Goal: Information Seeking & Learning: Learn about a topic

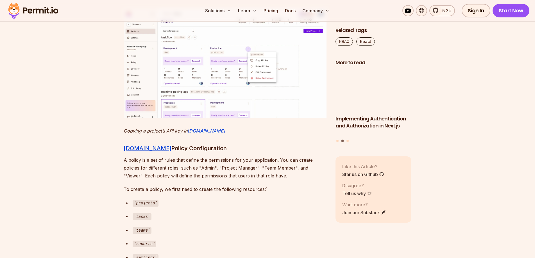
scroll to position [2106, 0]
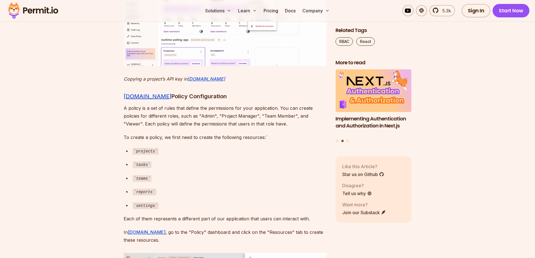
drag, startPoint x: 261, startPoint y: 83, endPoint x: 266, endPoint y: 80, distance: 6.7
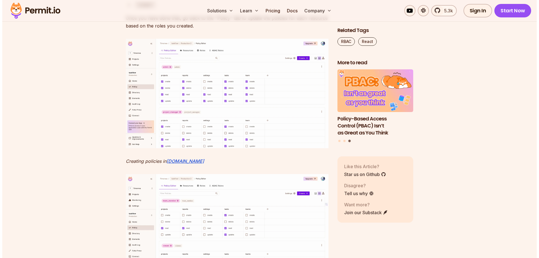
scroll to position [2611, 0]
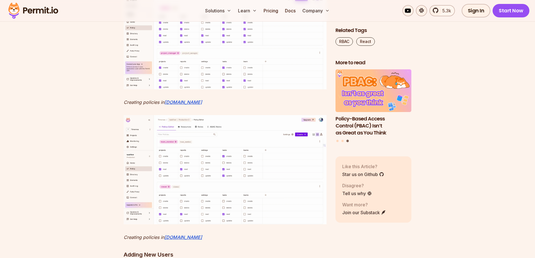
click at [209, 89] on img at bounding box center [225, 34] width 203 height 109
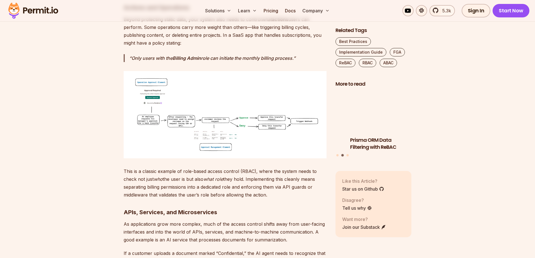
scroll to position [1207, 0]
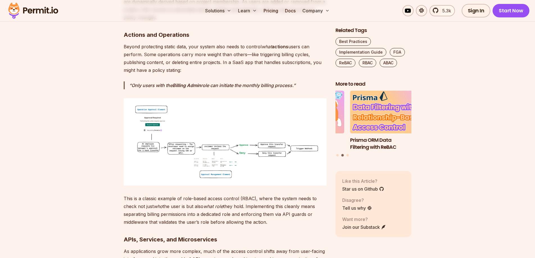
click at [215, 138] on img at bounding box center [225, 141] width 203 height 87
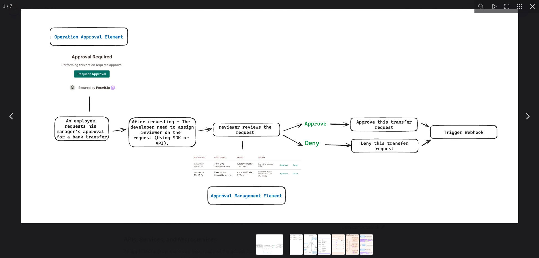
click at [534, 7] on button "You can close this modal content with the ESC key" at bounding box center [532, 6] width 13 height 13
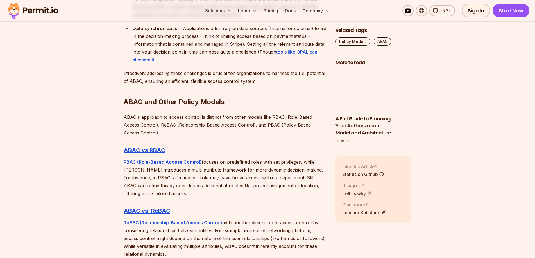
scroll to position [1629, 0]
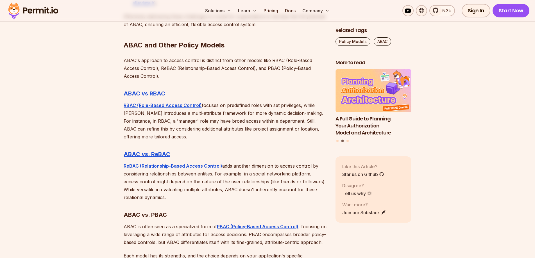
drag, startPoint x: 314, startPoint y: 113, endPoint x: 355, endPoint y: 61, distance: 66.2
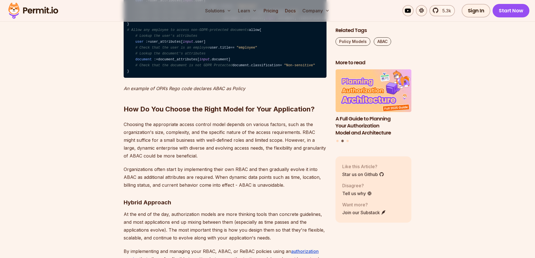
scroll to position [1965, 0]
